Goal: Task Accomplishment & Management: Manage account settings

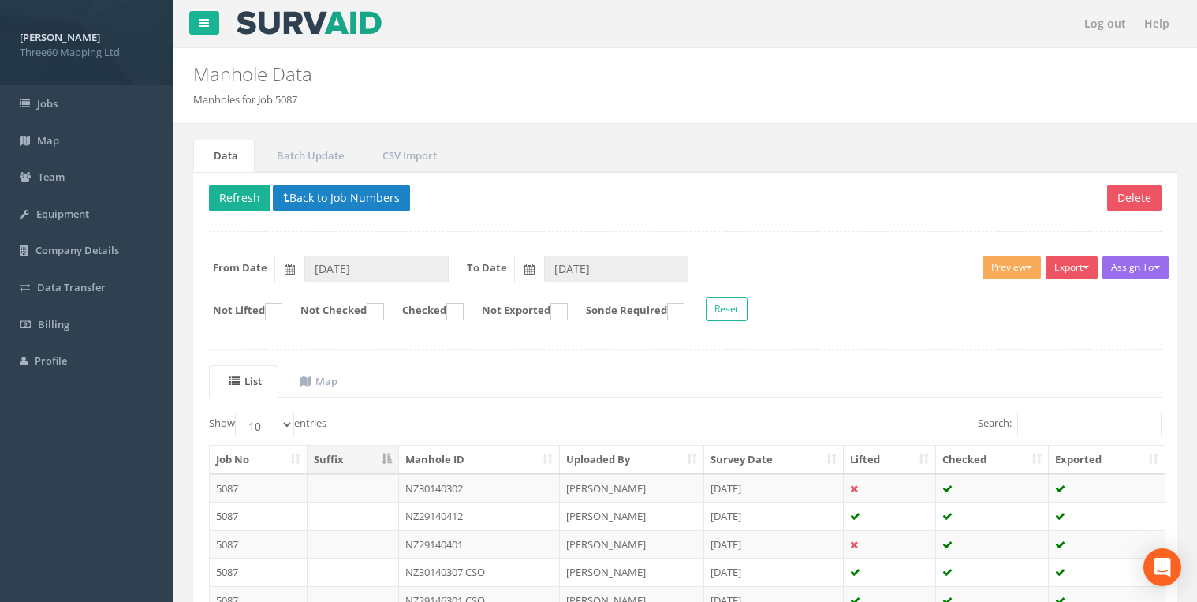
scroll to position [130, 0]
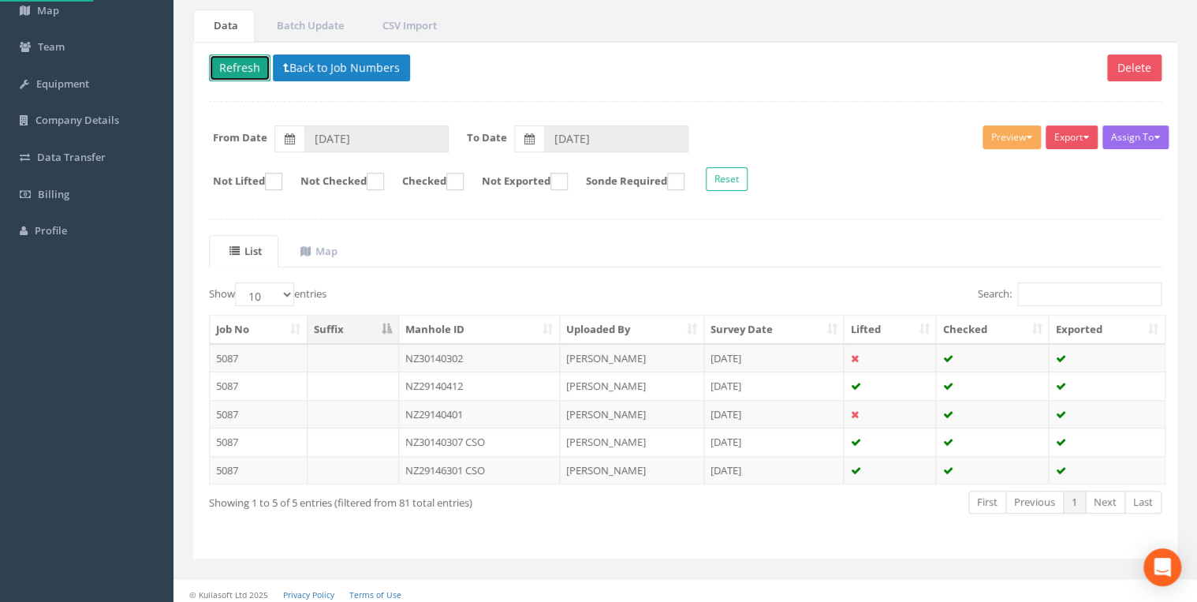
click at [255, 62] on button "Refresh" at bounding box center [240, 67] width 62 height 27
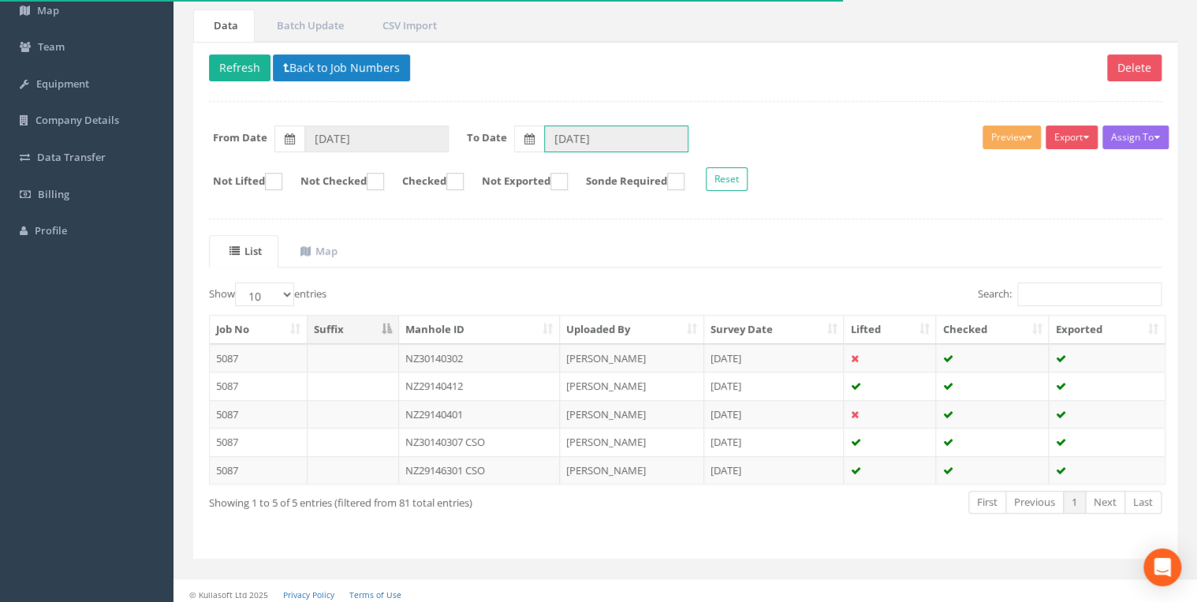
click at [577, 125] on input "[DATE]" at bounding box center [616, 138] width 144 height 27
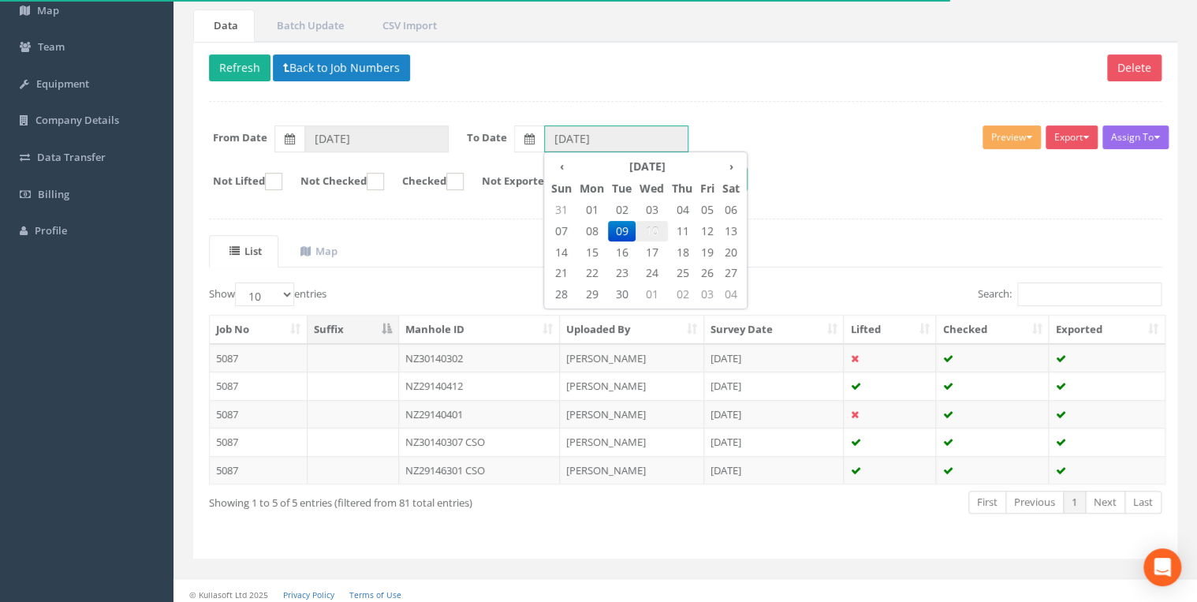
click at [650, 221] on span "10" at bounding box center [652, 231] width 32 height 21
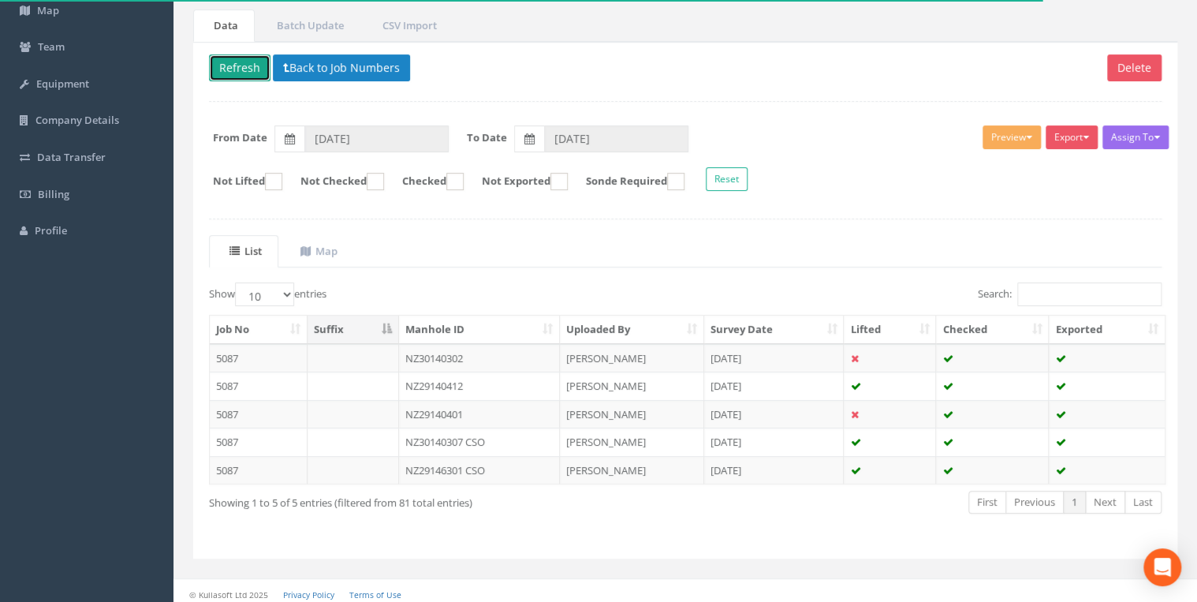
click at [241, 66] on button "Refresh" at bounding box center [240, 67] width 62 height 27
type input "[DATE]"
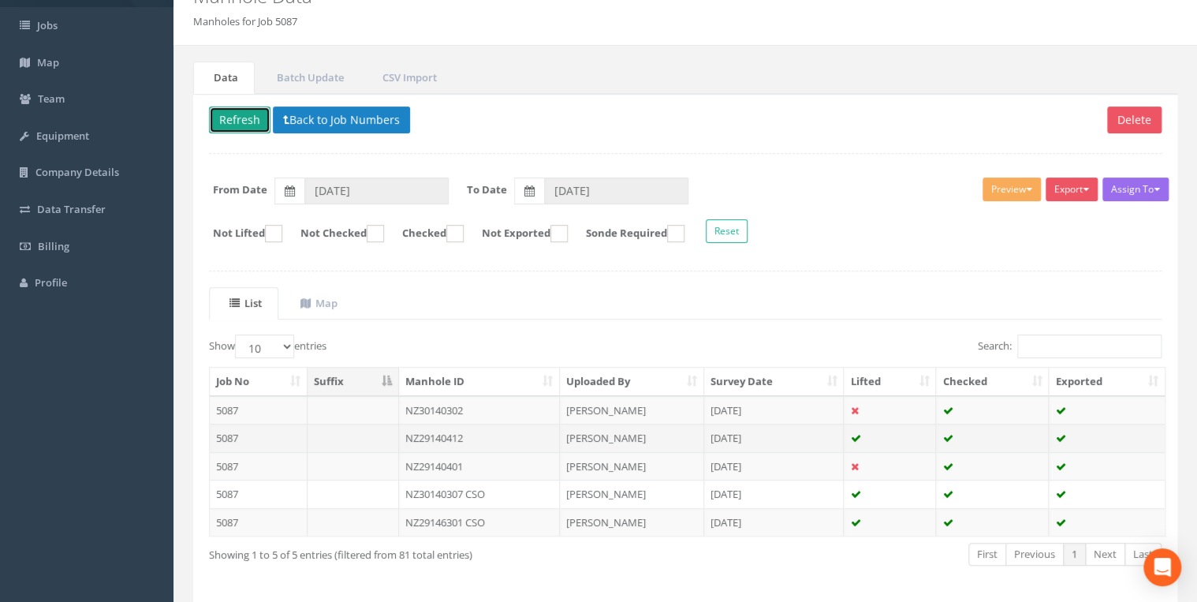
scroll to position [134, 0]
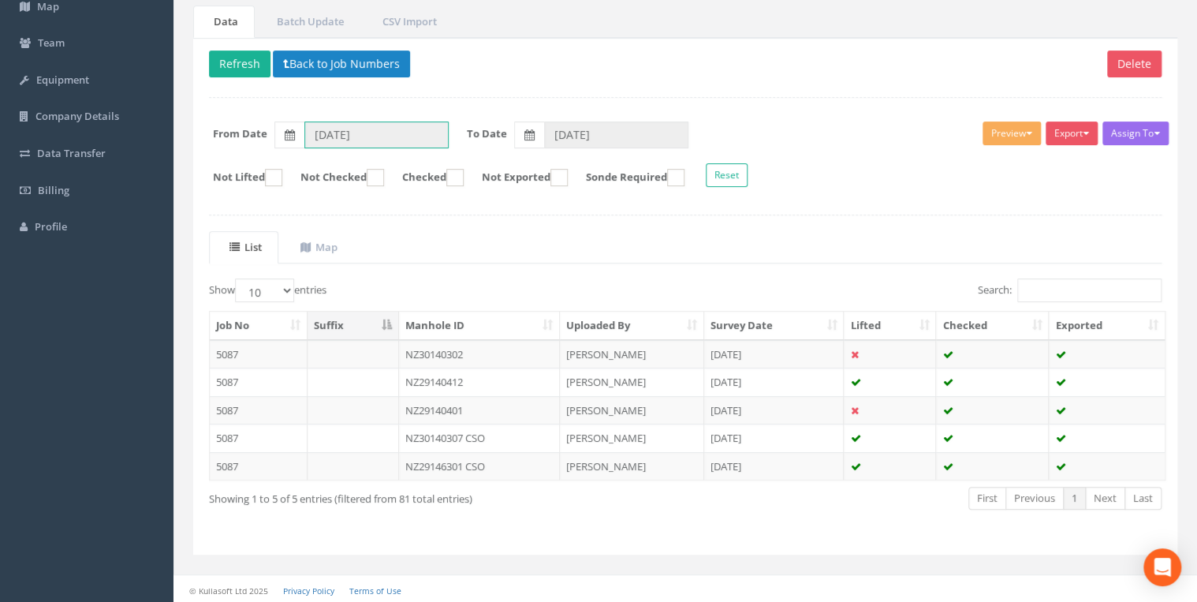
click at [385, 133] on input "[DATE]" at bounding box center [376, 134] width 144 height 27
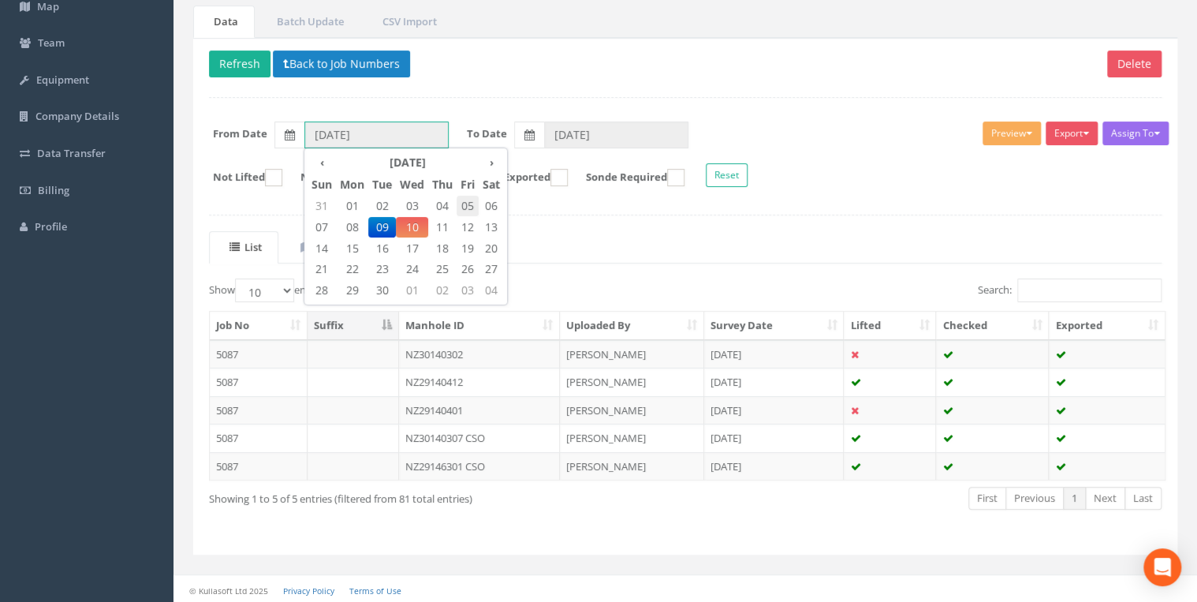
click at [463, 203] on span "05" at bounding box center [468, 206] width 22 height 21
type input "[DATE]"
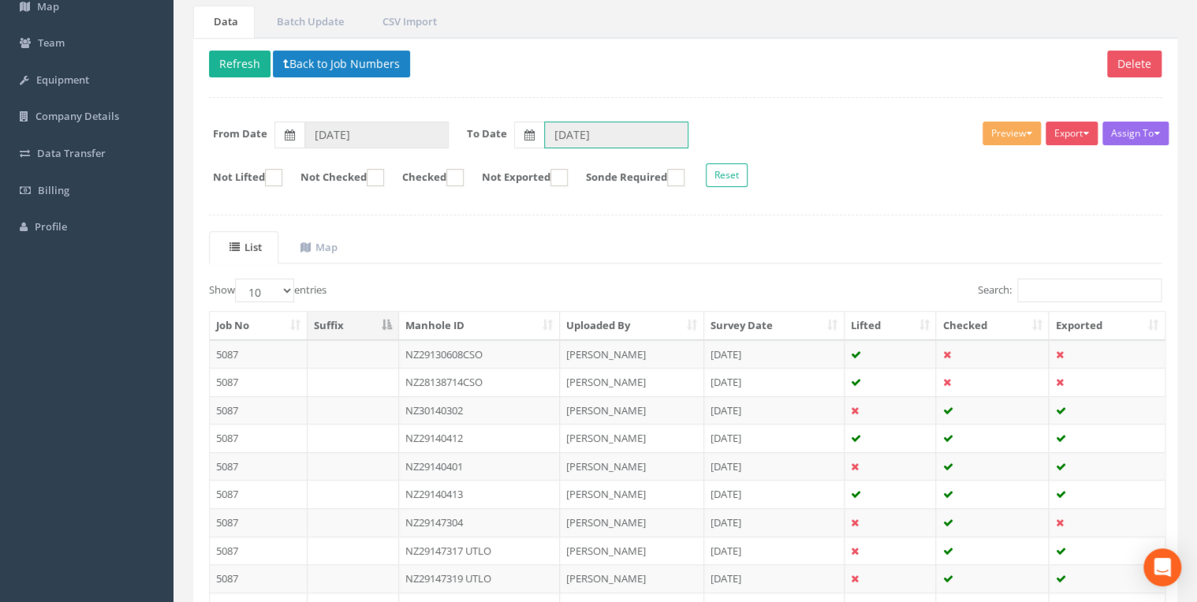
click at [555, 139] on input "[DATE]" at bounding box center [616, 134] width 144 height 27
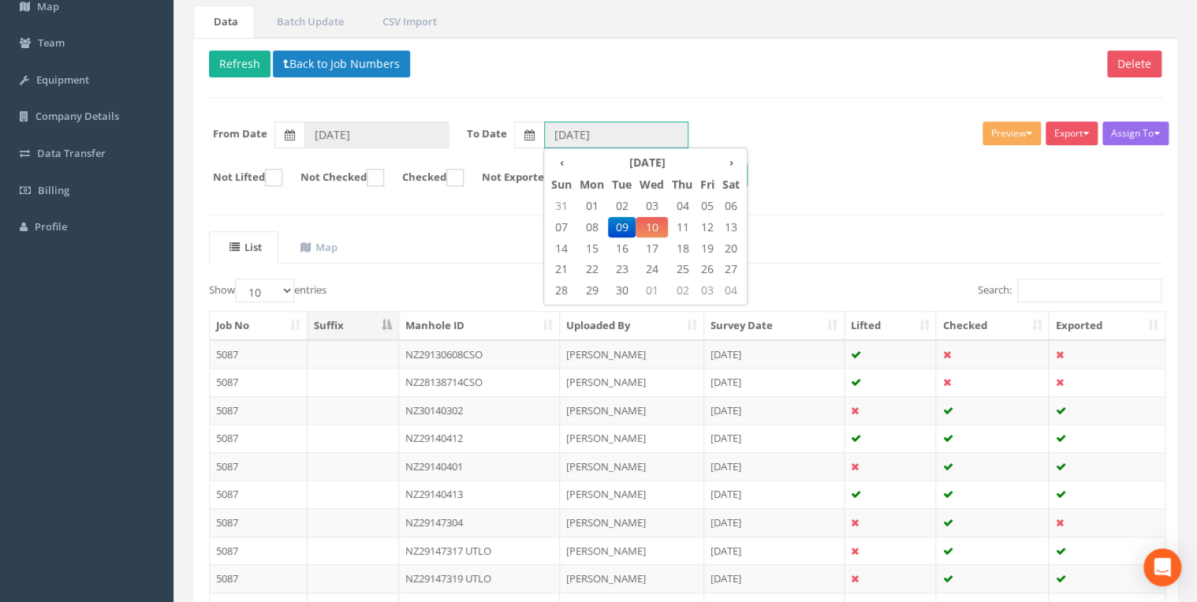
click at [707, 203] on span "05" at bounding box center [707, 206] width 22 height 21
type input "[DATE]"
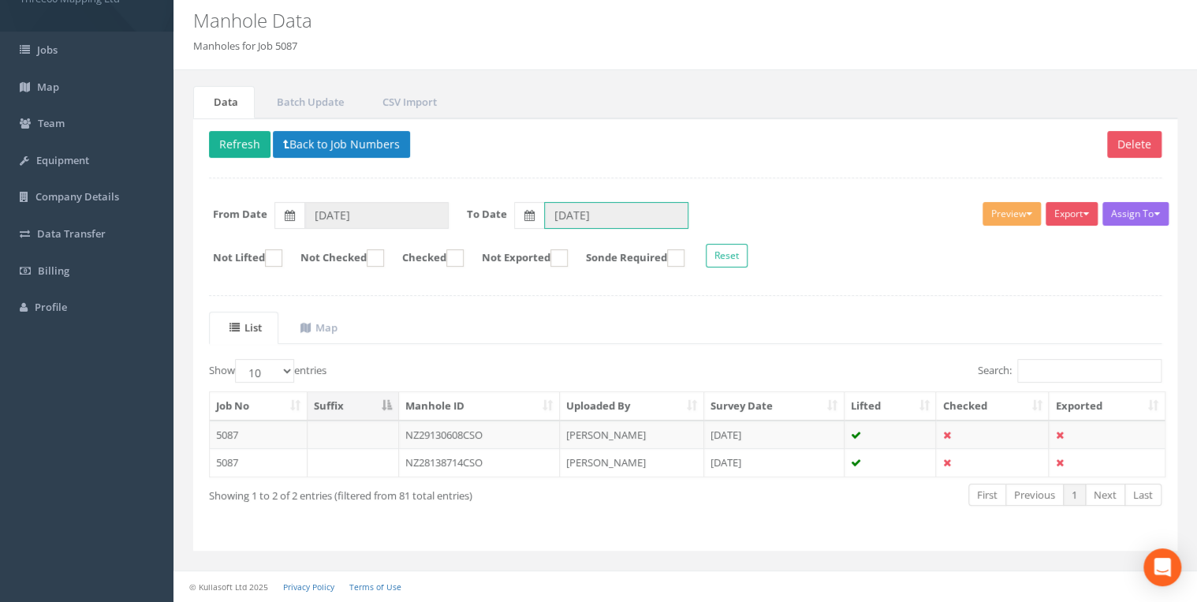
scroll to position [50, 0]
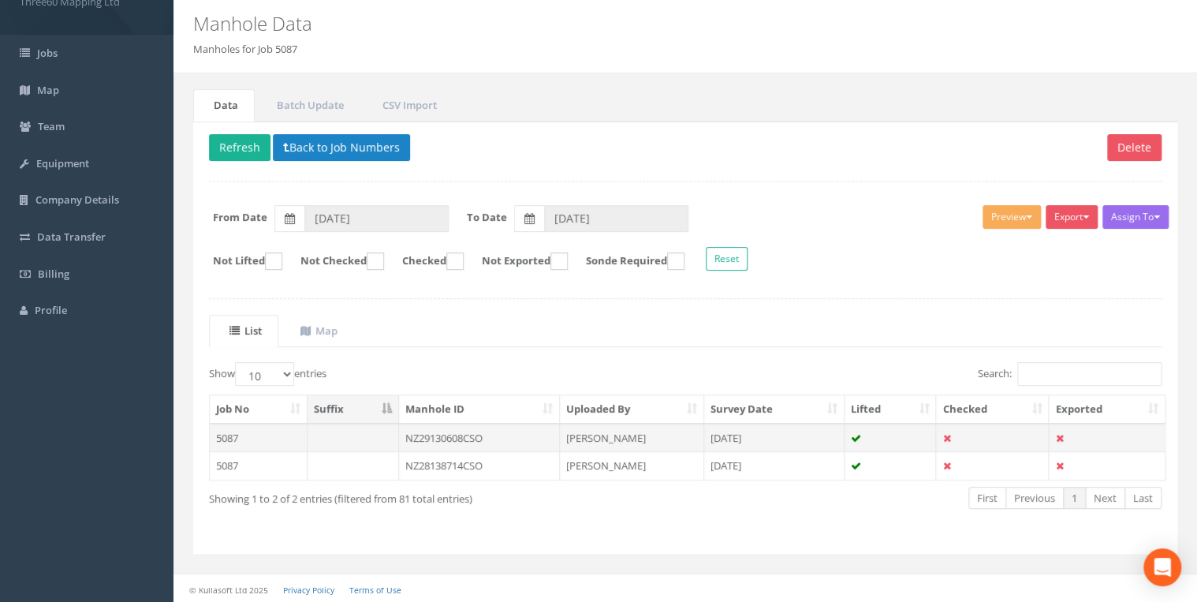
click at [461, 432] on td "NZ29130608CSO" at bounding box center [480, 437] width 162 height 28
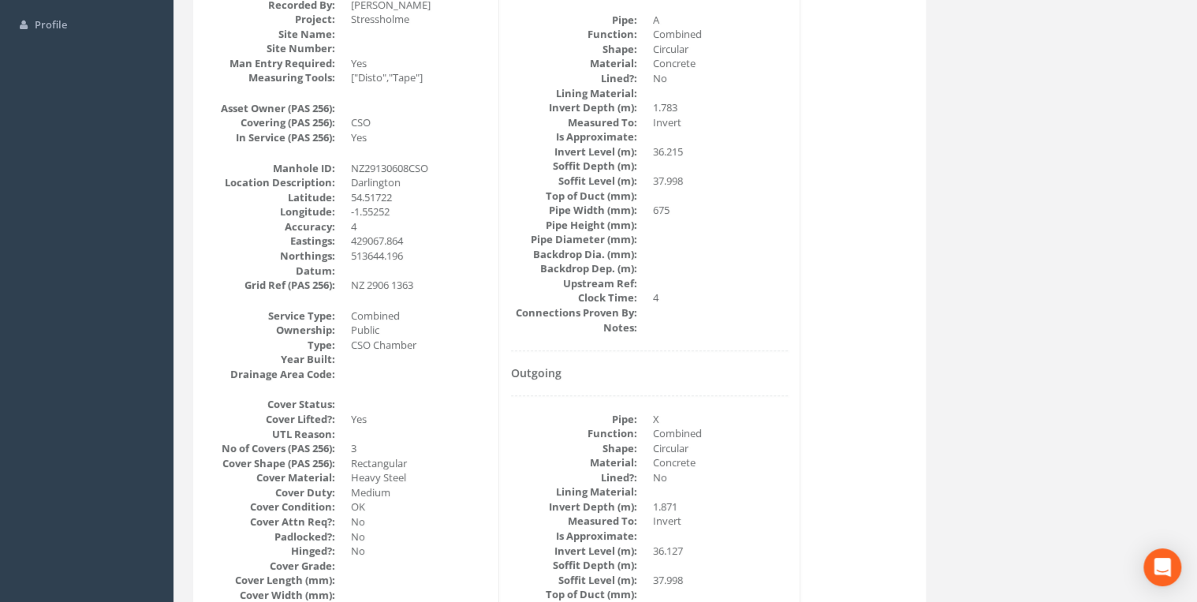
scroll to position [0, 0]
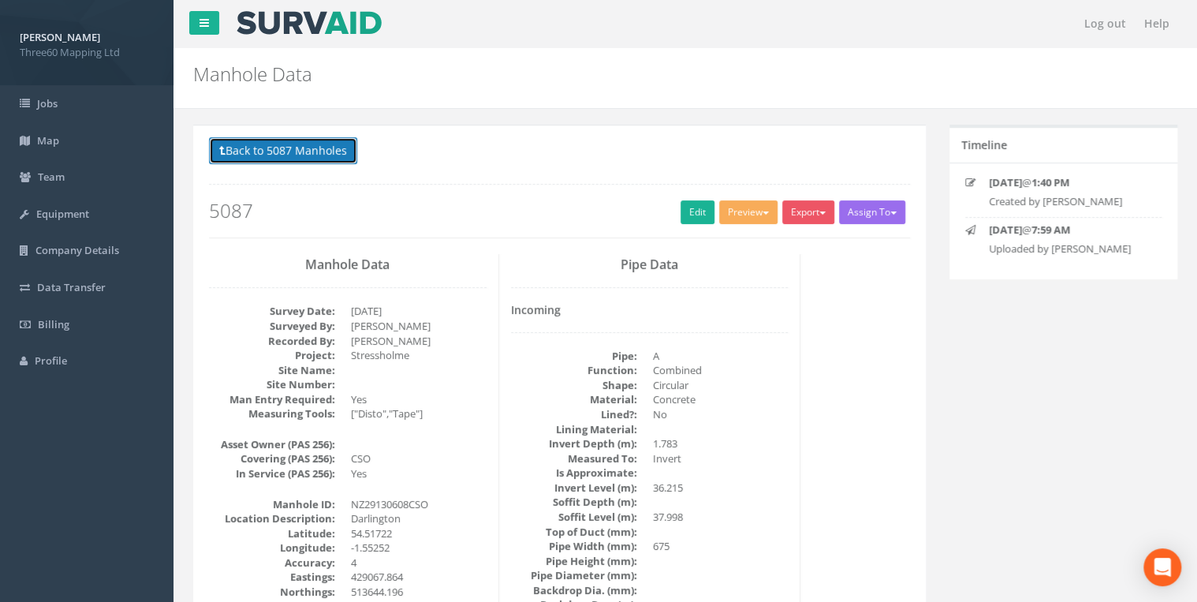
click at [267, 137] on button "Back to 5087 Manholes" at bounding box center [283, 150] width 148 height 27
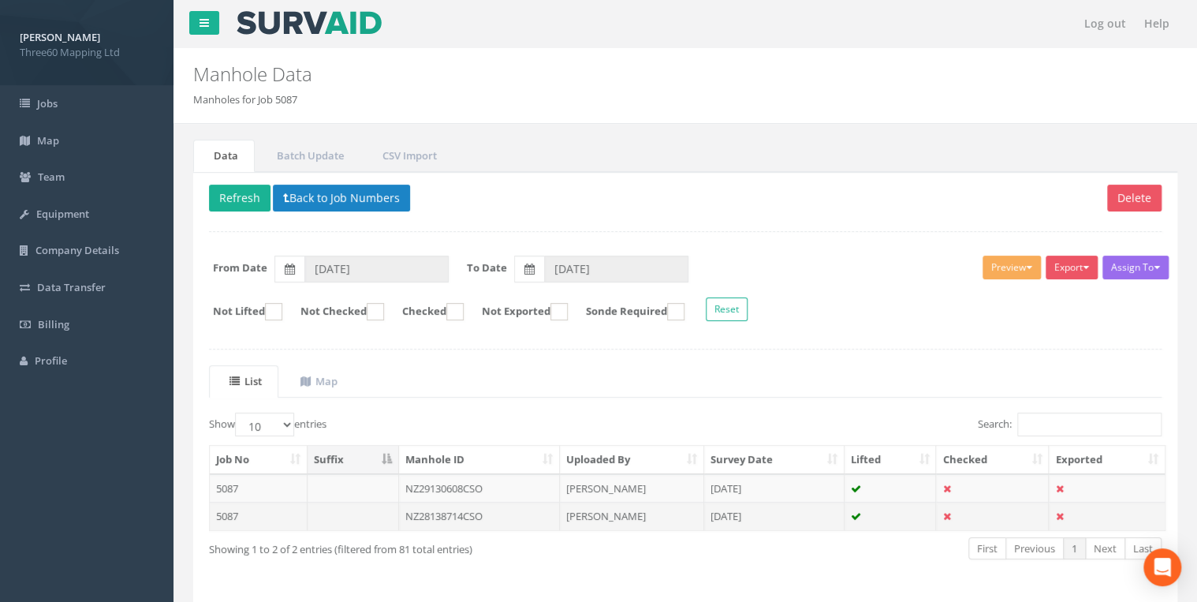
click at [450, 514] on td "NZ28138714CSO" at bounding box center [480, 516] width 162 height 28
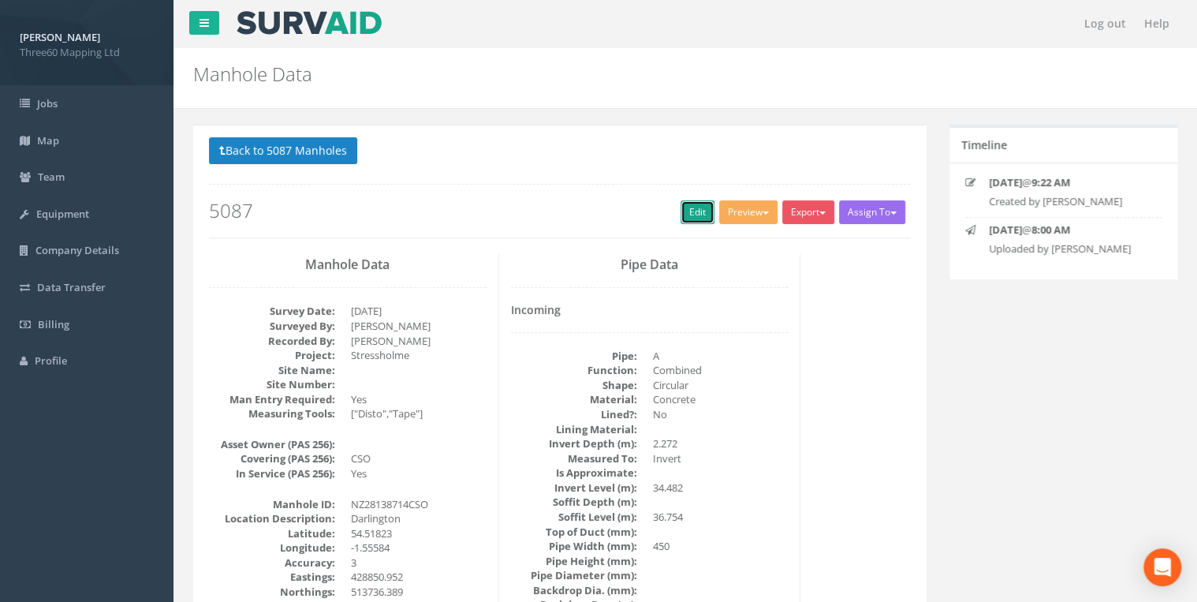
click at [686, 213] on link "Edit" at bounding box center [698, 212] width 34 height 24
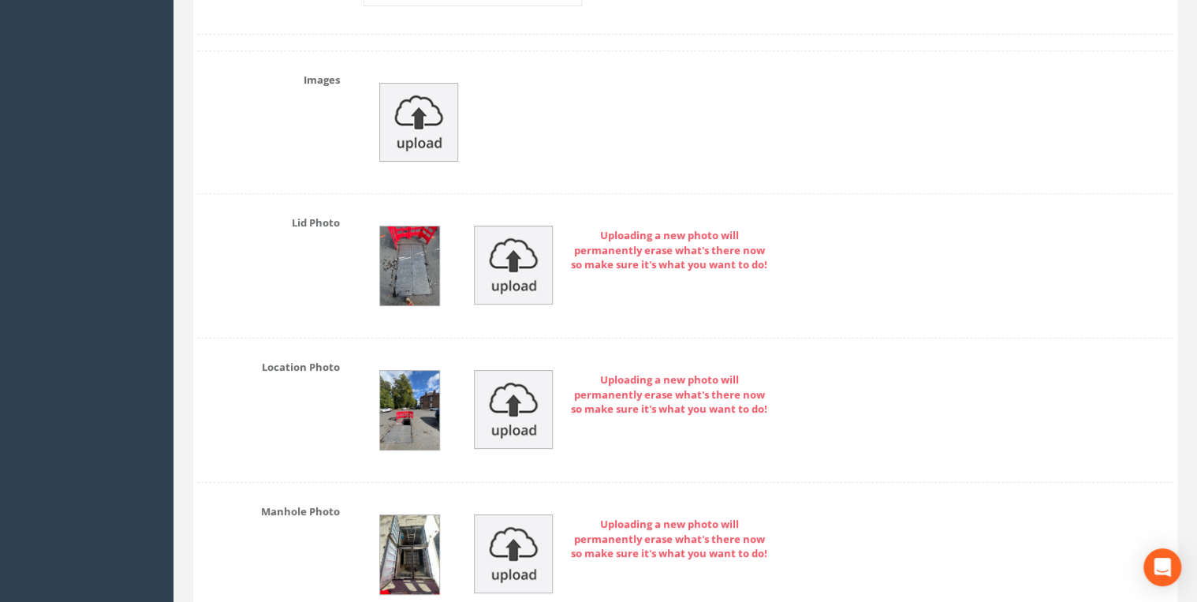
scroll to position [2691, 0]
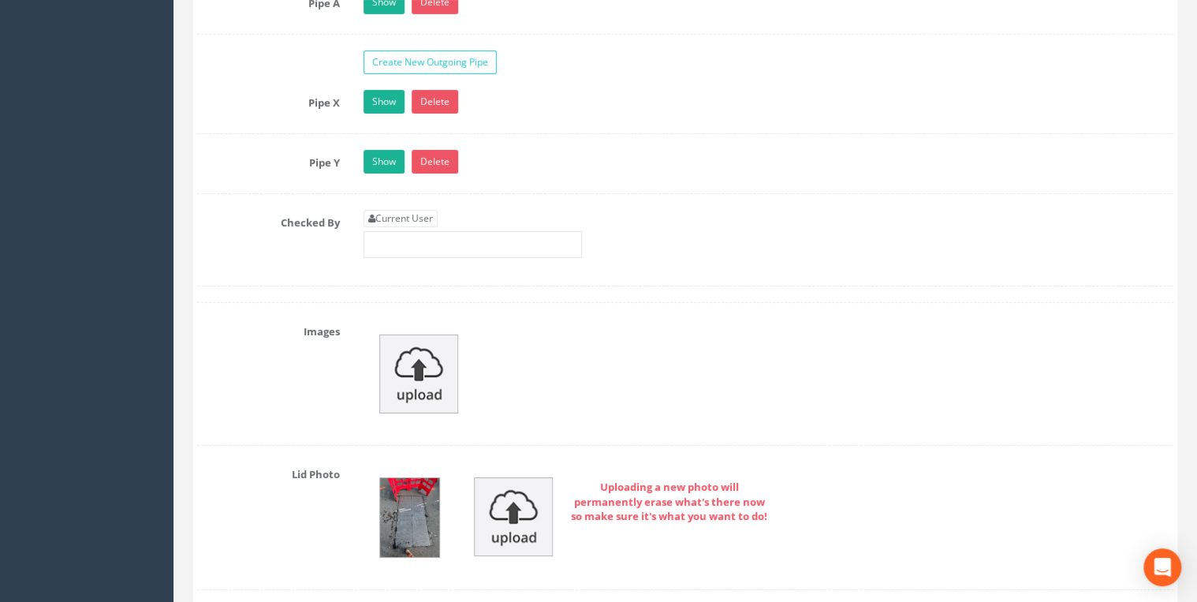
click at [403, 210] on link "Current User" at bounding box center [401, 218] width 74 height 17
type input "[PERSON_NAME]"
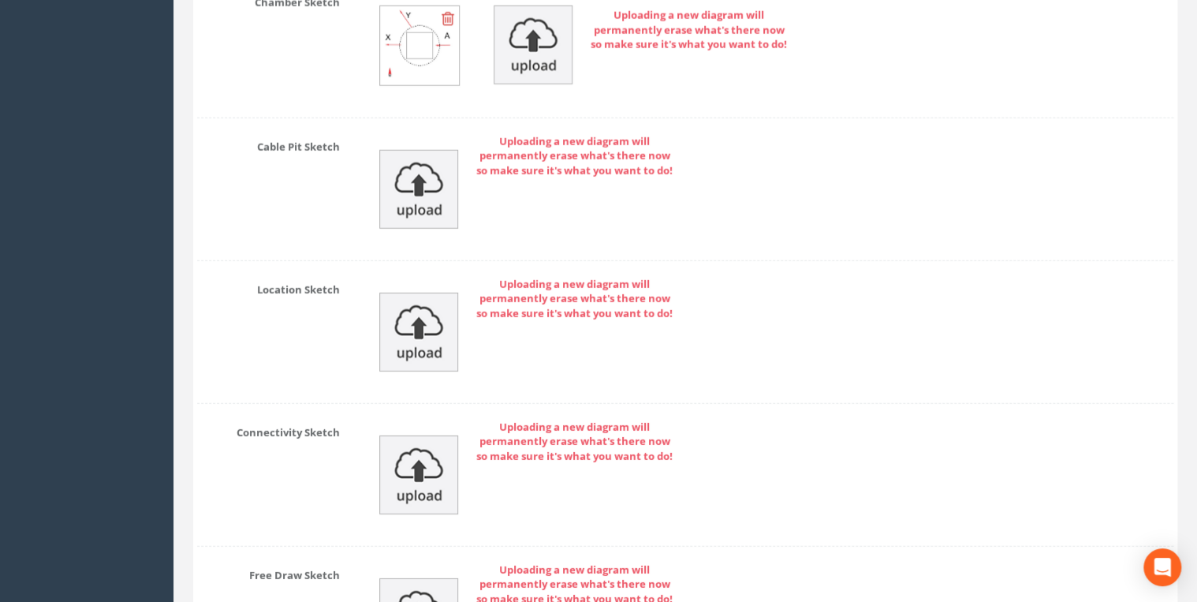
scroll to position [5361, 0]
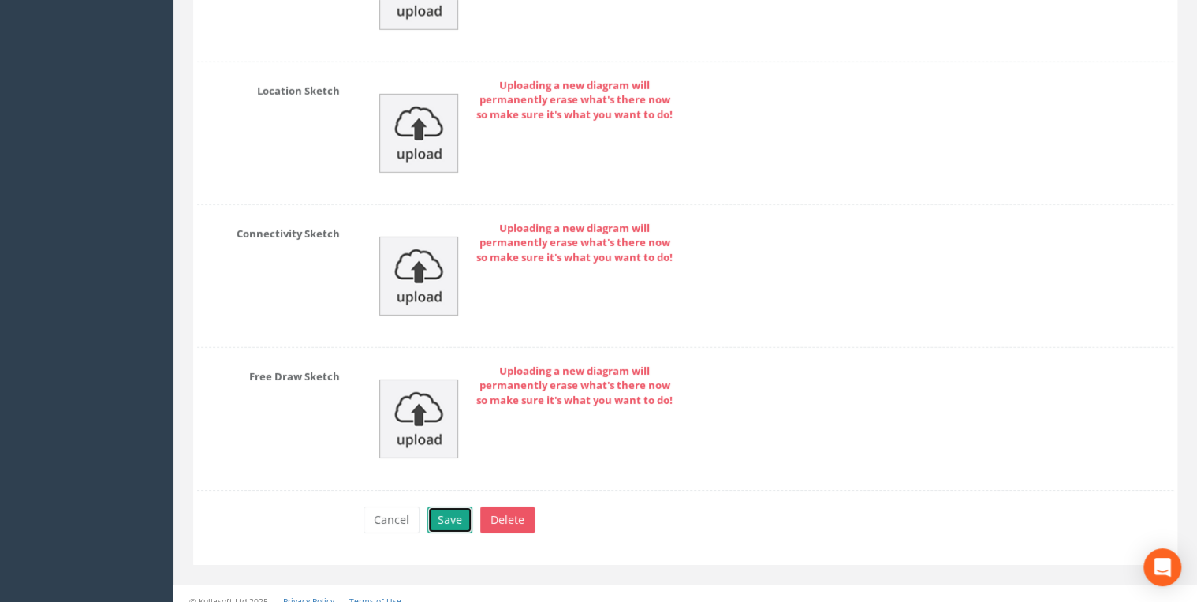
click at [456, 506] on button "Save" at bounding box center [449, 519] width 45 height 27
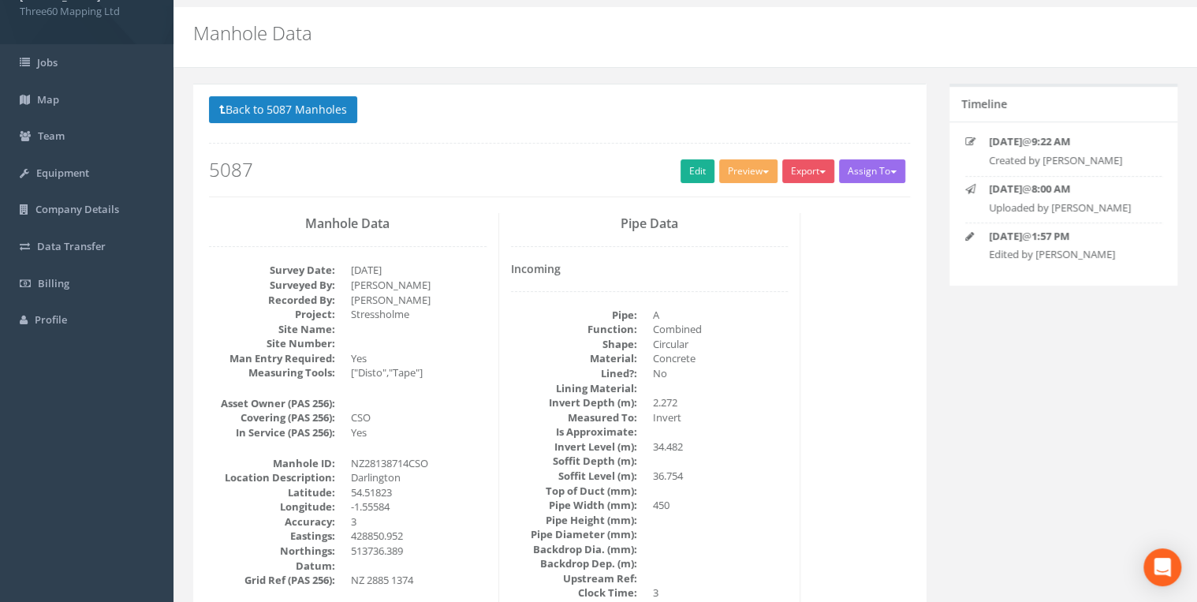
scroll to position [0, 0]
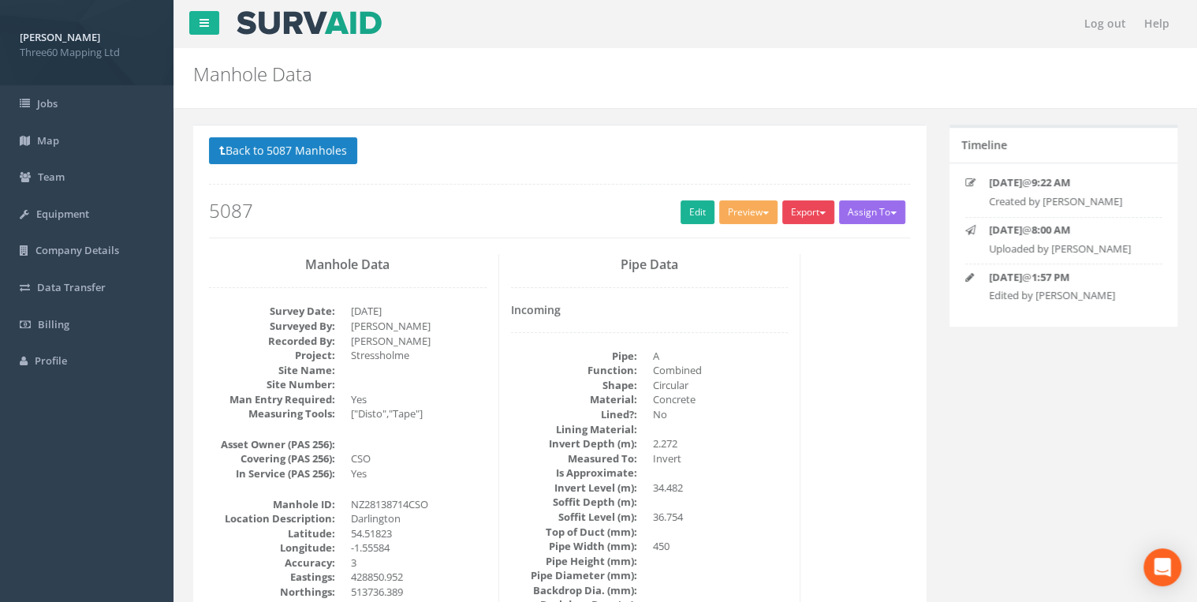
click at [804, 211] on button "Export" at bounding box center [808, 212] width 52 height 24
click at [767, 242] on link "360 Manhole" at bounding box center [776, 245] width 120 height 24
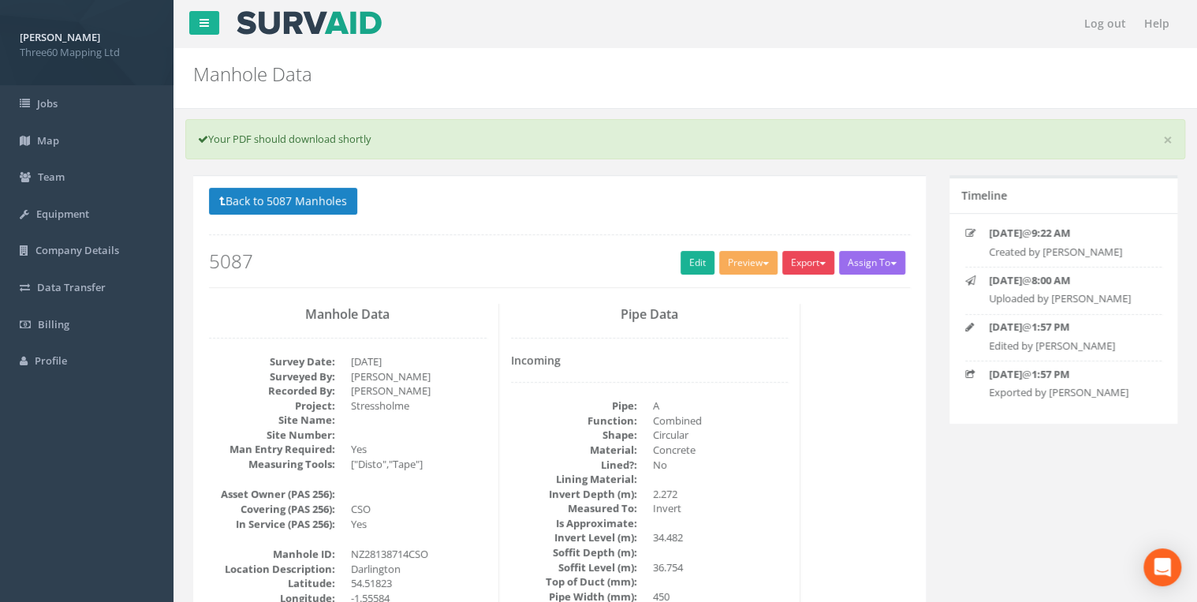
click at [811, 265] on button "Export" at bounding box center [808, 263] width 52 height 24
click at [748, 298] on link "360 Manhole" at bounding box center [776, 295] width 120 height 24
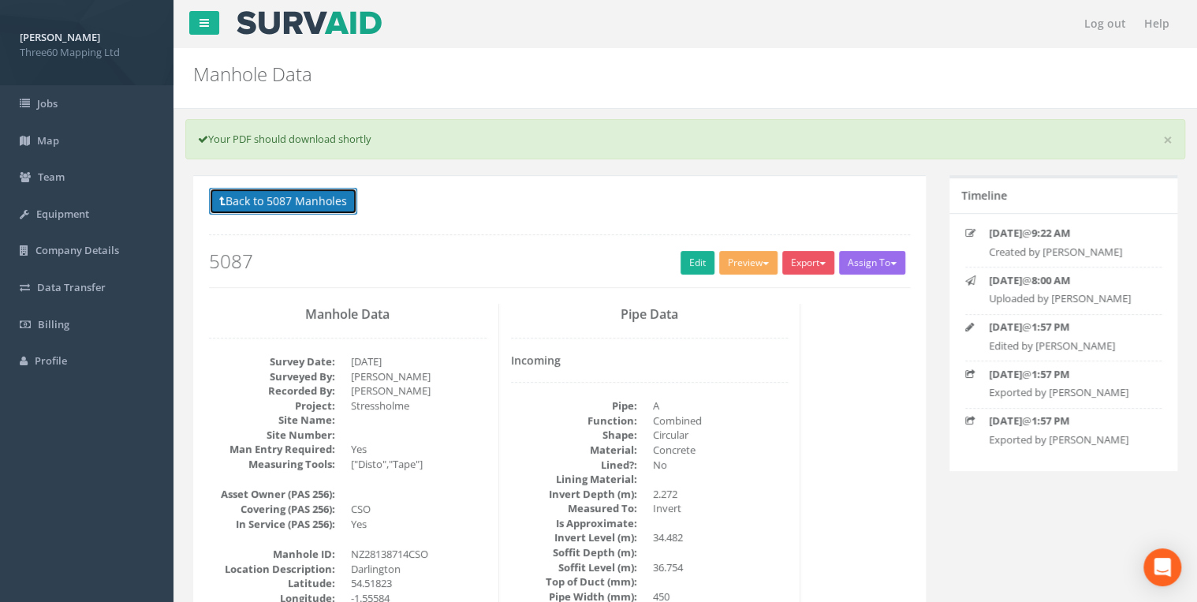
click at [330, 207] on button "Back to 5087 Manholes" at bounding box center [283, 201] width 148 height 27
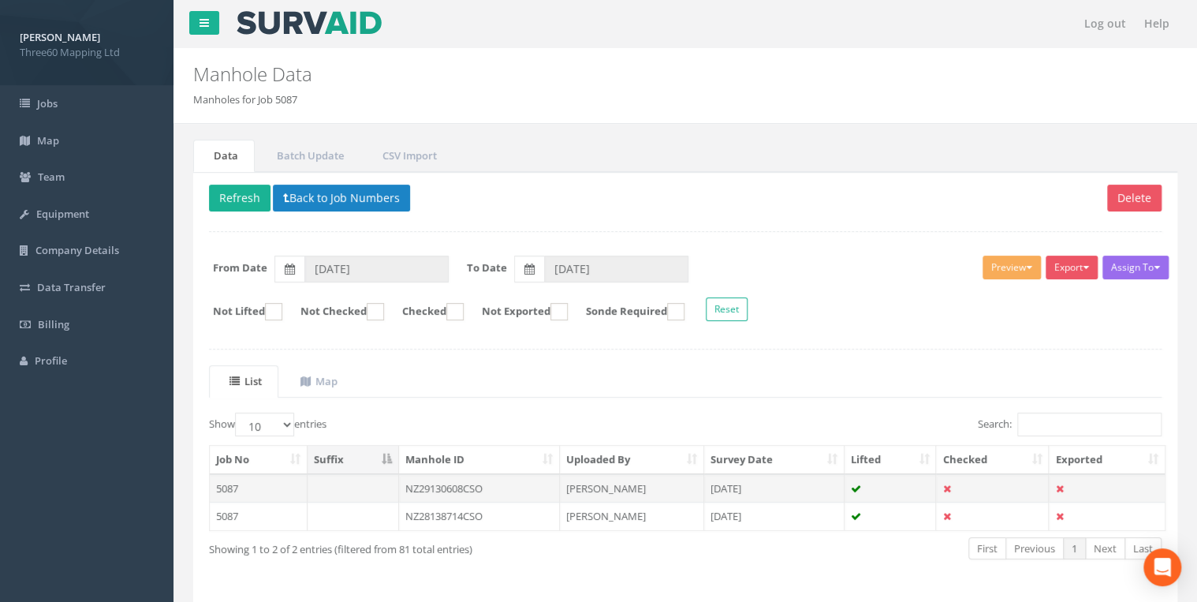
click at [455, 486] on td "NZ29130608CSO" at bounding box center [480, 488] width 162 height 28
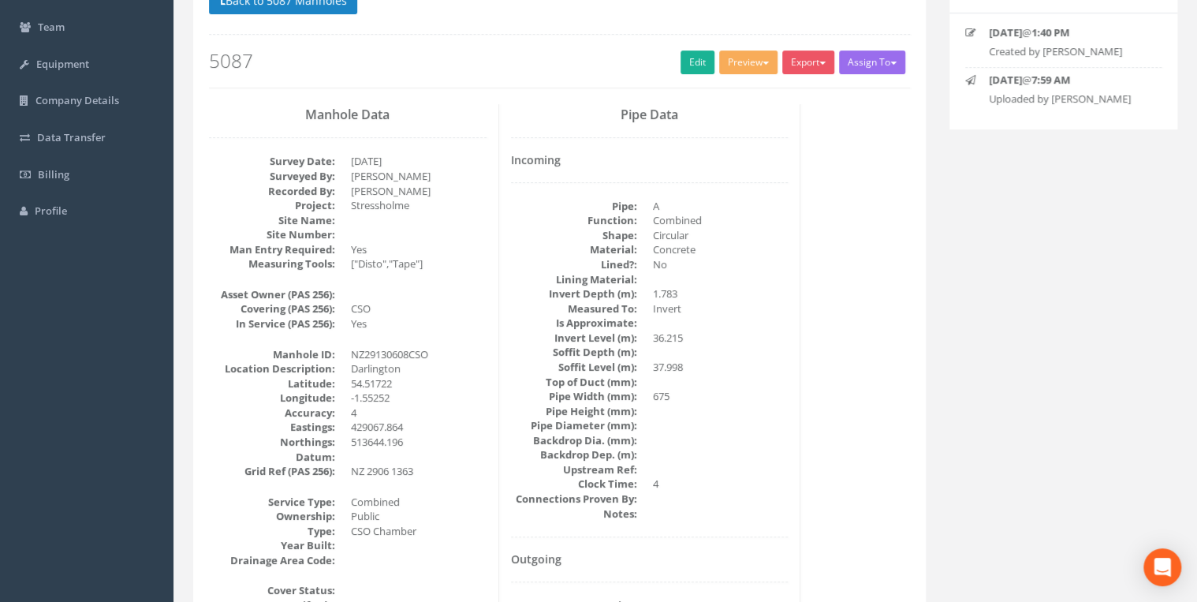
scroll to position [168, 0]
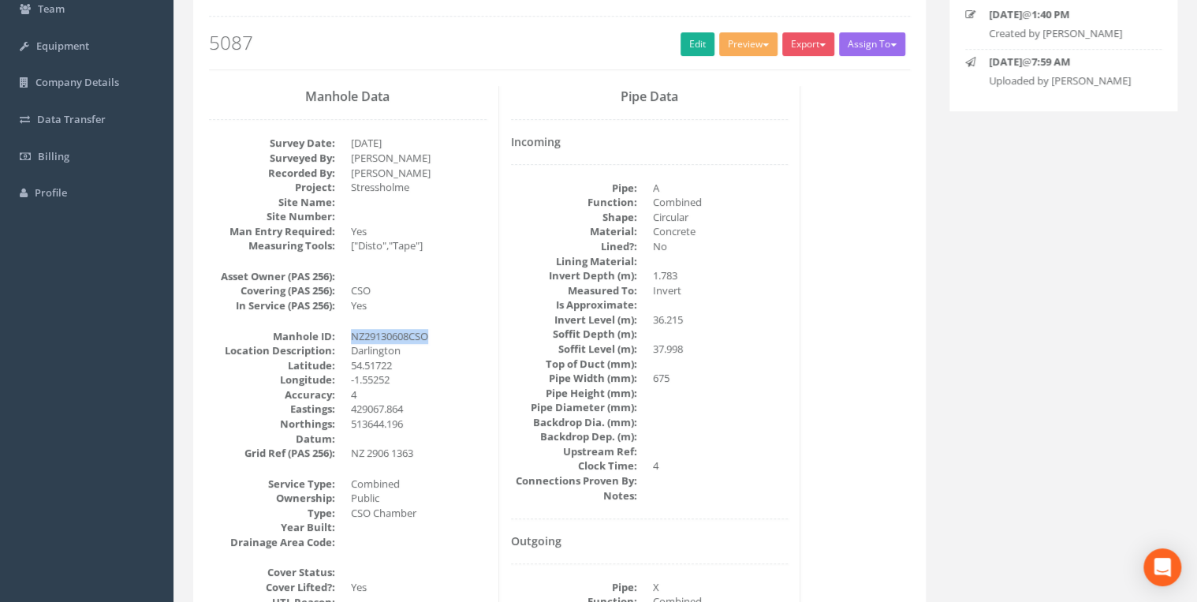
drag, startPoint x: 438, startPoint y: 338, endPoint x: 353, endPoint y: 334, distance: 85.3
click at [353, 334] on dd "NZ29130608CSO" at bounding box center [419, 336] width 136 height 15
click at [451, 343] on dd "Darlington" at bounding box center [419, 350] width 136 height 15
